Goal: Transaction & Acquisition: Purchase product/service

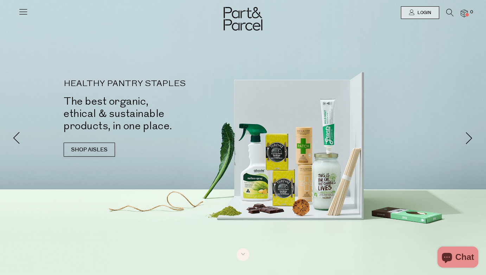
click at [451, 11] on icon at bounding box center [449, 13] width 7 height 8
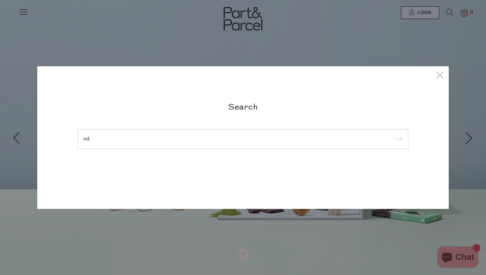
type input "n"
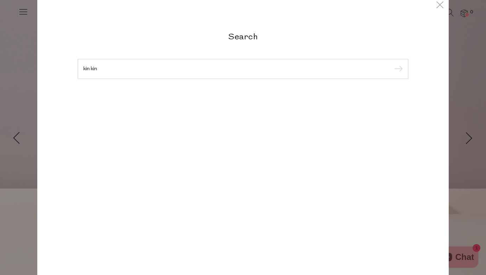
type input "kin kin"
click at [397, 69] on input "submit" at bounding box center [397, 69] width 11 height 11
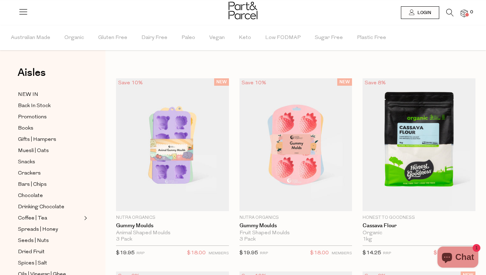
click at [448, 11] on icon at bounding box center [449, 13] width 7 height 8
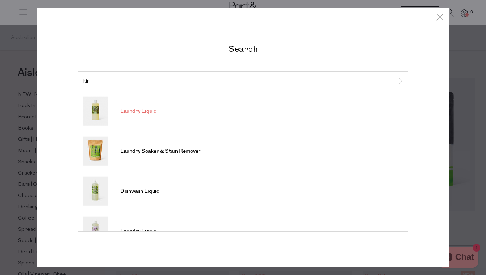
type input "kin"
click at [126, 110] on span "Laundry Liquid" at bounding box center [138, 111] width 37 height 7
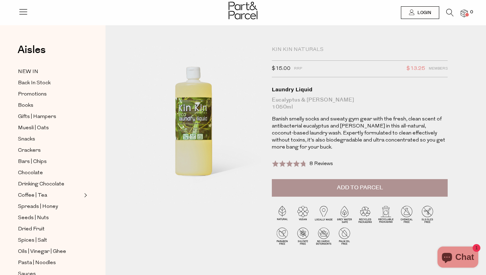
click at [452, 14] on icon at bounding box center [449, 13] width 7 height 8
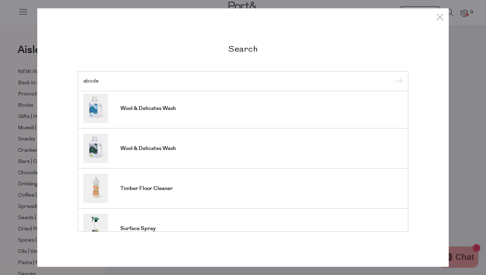
scroll to position [244, 0]
type input "abode"
click at [397, 82] on input "submit" at bounding box center [397, 81] width 11 height 11
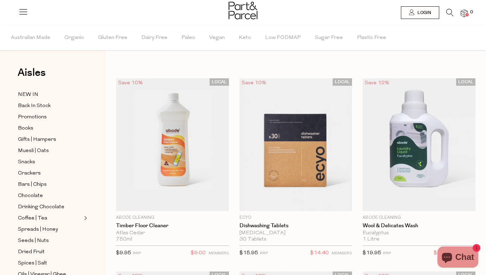
click at [449, 13] on icon at bounding box center [449, 13] width 7 height 8
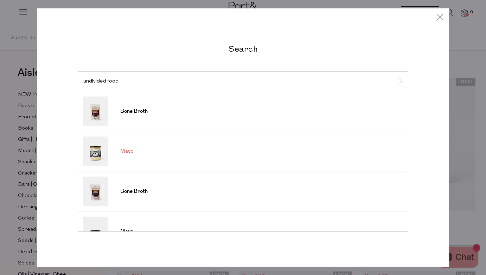
type input "undivided food"
click at [125, 153] on span "Mayo" at bounding box center [126, 151] width 13 height 7
